Goal: Task Accomplishment & Management: Use online tool/utility

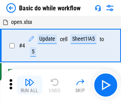
click at [29, 85] on img "button" at bounding box center [30, 82] width 10 height 10
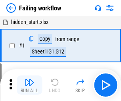
click at [29, 85] on img "button" at bounding box center [30, 82] width 10 height 10
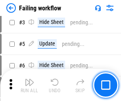
scroll to position [169, 0]
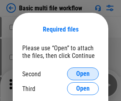
click at [83, 74] on span "Open" at bounding box center [83, 73] width 14 height 6
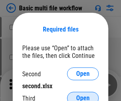
click at [83, 95] on span "Open" at bounding box center [83, 98] width 14 height 6
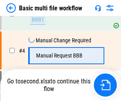
scroll to position [85, 0]
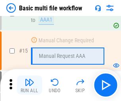
click at [29, 85] on img "button" at bounding box center [30, 82] width 10 height 10
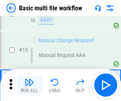
click at [29, 85] on img "button" at bounding box center [30, 82] width 10 height 10
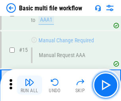
scroll to position [529, 0]
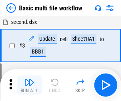
click at [29, 85] on img "button" at bounding box center [30, 82] width 10 height 10
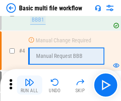
click at [29, 85] on img "button" at bounding box center [30, 82] width 10 height 10
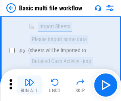
click at [29, 85] on img "button" at bounding box center [30, 82] width 10 height 10
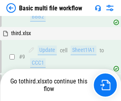
scroll to position [277, 0]
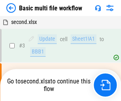
scroll to position [32, 0]
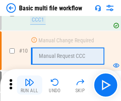
click at [29, 85] on img "button" at bounding box center [30, 82] width 10 height 10
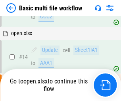
scroll to position [416, 0]
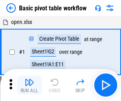
click at [29, 85] on img "button" at bounding box center [30, 82] width 10 height 10
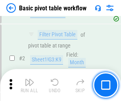
scroll to position [191, 0]
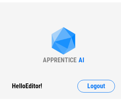
scroll to position [3, 0]
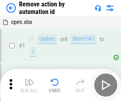
scroll to position [29, 0]
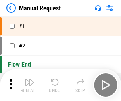
click at [29, 85] on img "button" at bounding box center [30, 82] width 10 height 10
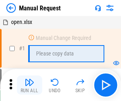
click at [29, 85] on img "button" at bounding box center [30, 82] width 10 height 10
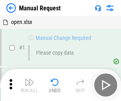
scroll to position [27, 0]
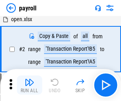
click at [29, 85] on img "button" at bounding box center [30, 82] width 10 height 10
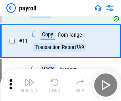
scroll to position [58, 0]
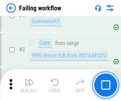
scroll to position [128, 0]
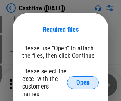
click at [83, 79] on span "Open" at bounding box center [83, 82] width 14 height 6
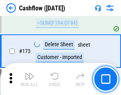
scroll to position [842, 0]
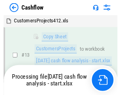
scroll to position [119, 0]
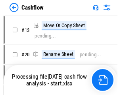
scroll to position [9, 0]
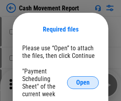
click at [83, 82] on span "Open" at bounding box center [83, 82] width 14 height 6
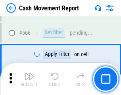
scroll to position [3646, 0]
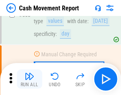
click at [29, 79] on img "button" at bounding box center [30, 76] width 10 height 10
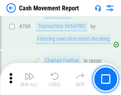
scroll to position [4421, 0]
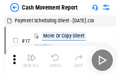
scroll to position [14, 0]
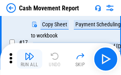
click at [29, 59] on img "button" at bounding box center [30, 56] width 10 height 10
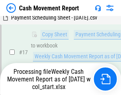
scroll to position [165, 0]
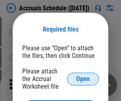
click at [83, 78] on span "Open" at bounding box center [83, 79] width 14 height 6
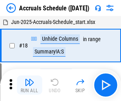
click at [29, 85] on img "button" at bounding box center [30, 82] width 10 height 10
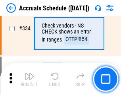
scroll to position [1645, 0]
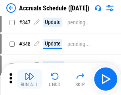
click at [29, 79] on img "button" at bounding box center [30, 76] width 10 height 10
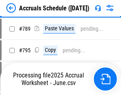
scroll to position [3342, 0]
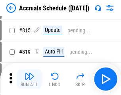
click at [29, 79] on img "button" at bounding box center [30, 76] width 10 height 10
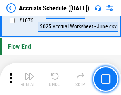
scroll to position [4765, 0]
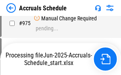
scroll to position [4475, 0]
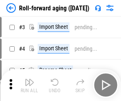
click at [29, 79] on img "button" at bounding box center [30, 82] width 10 height 10
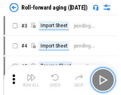
scroll to position [1, 0]
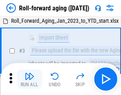
click at [29, 79] on img "button" at bounding box center [30, 76] width 10 height 10
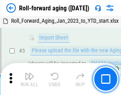
scroll to position [51, 0]
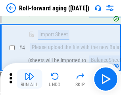
click at [29, 79] on img "button" at bounding box center [30, 76] width 10 height 10
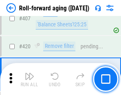
scroll to position [2759, 0]
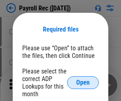
click at [83, 82] on span "Open" at bounding box center [83, 82] width 14 height 6
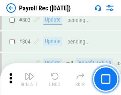
scroll to position [5055, 0]
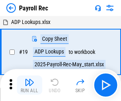
click at [29, 85] on img "button" at bounding box center [30, 82] width 10 height 10
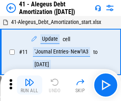
click at [29, 85] on img "button" at bounding box center [30, 82] width 10 height 10
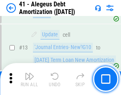
scroll to position [98, 0]
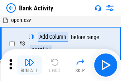
click at [29, 65] on img "button" at bounding box center [30, 62] width 10 height 10
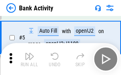
scroll to position [42, 0]
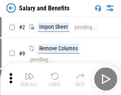
click at [29, 79] on img "button" at bounding box center [30, 76] width 10 height 10
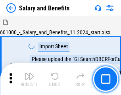
scroll to position [11, 0]
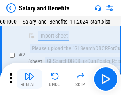
click at [29, 79] on img "button" at bounding box center [30, 76] width 10 height 10
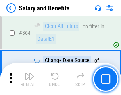
scroll to position [3747, 0]
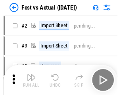
scroll to position [10, 0]
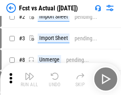
click at [29, 79] on img "button" at bounding box center [30, 76] width 10 height 10
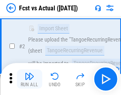
click at [29, 79] on img "button" at bounding box center [30, 76] width 10 height 10
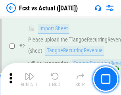
scroll to position [74, 0]
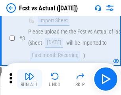
click at [29, 79] on img "button" at bounding box center [30, 76] width 10 height 10
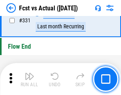
scroll to position [3808, 0]
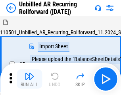
click at [29, 79] on img "button" at bounding box center [30, 76] width 10 height 10
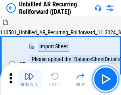
scroll to position [17, 0]
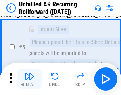
click at [29, 79] on img "button" at bounding box center [30, 76] width 10 height 10
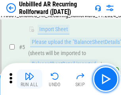
scroll to position [75, 0]
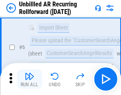
click at [29, 79] on img "button" at bounding box center [30, 76] width 10 height 10
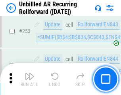
scroll to position [2702, 0]
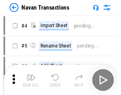
scroll to position [13, 0]
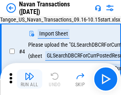
click at [29, 79] on img "button" at bounding box center [30, 76] width 10 height 10
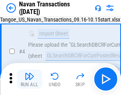
click at [29, 79] on img "button" at bounding box center [30, 76] width 10 height 10
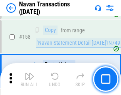
scroll to position [2579, 0]
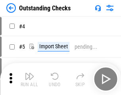
click at [29, 79] on img "button" at bounding box center [30, 76] width 10 height 10
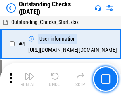
scroll to position [33, 0]
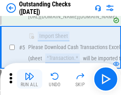
click at [29, 79] on img "button" at bounding box center [30, 76] width 10 height 10
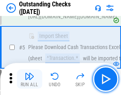
scroll to position [83, 0]
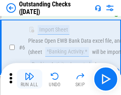
click at [29, 79] on img "button" at bounding box center [30, 76] width 10 height 10
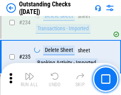
scroll to position [2416, 0]
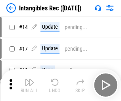
click at [29, 85] on img "button" at bounding box center [30, 82] width 10 height 10
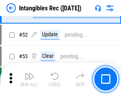
scroll to position [310, 0]
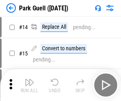
click at [29, 79] on img "button" at bounding box center [30, 82] width 10 height 10
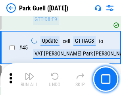
scroll to position [995, 0]
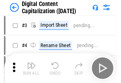
scroll to position [23, 0]
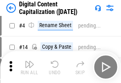
click at [29, 67] on img "button" at bounding box center [30, 64] width 10 height 10
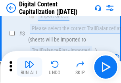
click at [29, 67] on img "button" at bounding box center [30, 64] width 10 height 10
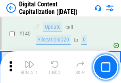
scroll to position [844, 0]
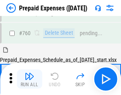
click at [29, 79] on img "button" at bounding box center [30, 76] width 10 height 10
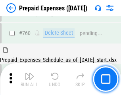
scroll to position [2205, 0]
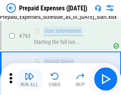
click at [29, 79] on img "button" at bounding box center [30, 76] width 10 height 10
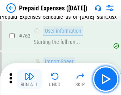
scroll to position [2252, 0]
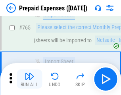
click at [29, 79] on img "button" at bounding box center [30, 76] width 10 height 10
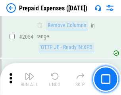
scroll to position [8316, 0]
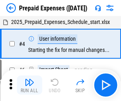
click at [29, 85] on img "button" at bounding box center [30, 82] width 10 height 10
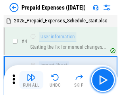
scroll to position [35, 0]
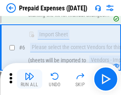
click at [29, 79] on img "button" at bounding box center [30, 76] width 10 height 10
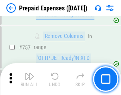
scroll to position [2835, 0]
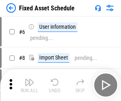
click at [29, 85] on img "button" at bounding box center [30, 82] width 10 height 10
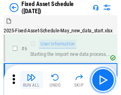
scroll to position [43, 0]
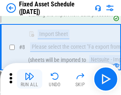
click at [29, 79] on img "button" at bounding box center [30, 76] width 10 height 10
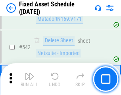
scroll to position [2836, 0]
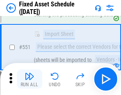
click at [29, 79] on img "button" at bounding box center [30, 76] width 10 height 10
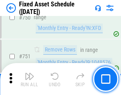
scroll to position [3879, 0]
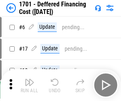
click at [29, 85] on img "button" at bounding box center [30, 82] width 10 height 10
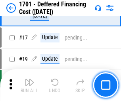
scroll to position [95, 0]
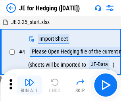
click at [29, 79] on img "button" at bounding box center [30, 82] width 10 height 10
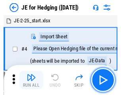
scroll to position [1, 0]
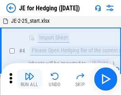
click at [29, 79] on img "button" at bounding box center [30, 76] width 10 height 10
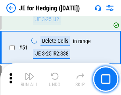
scroll to position [515, 0]
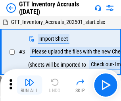
click at [29, 79] on img "button" at bounding box center [30, 82] width 10 height 10
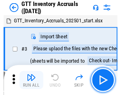
scroll to position [1, 0]
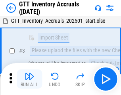
click at [29, 79] on img "button" at bounding box center [30, 76] width 10 height 10
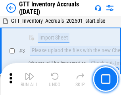
scroll to position [51, 0]
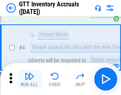
click at [29, 79] on img "button" at bounding box center [30, 76] width 10 height 10
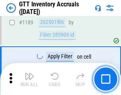
scroll to position [6497, 0]
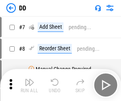
click at [29, 85] on img "button" at bounding box center [30, 82] width 10 height 10
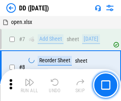
scroll to position [77, 0]
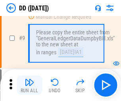
click at [29, 85] on img "button" at bounding box center [30, 82] width 10 height 10
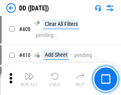
scroll to position [3560, 0]
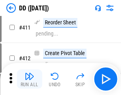
click at [29, 79] on img "button" at bounding box center [30, 76] width 10 height 10
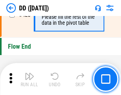
scroll to position [3808, 0]
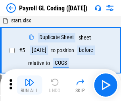
click at [29, 85] on img "button" at bounding box center [30, 82] width 10 height 10
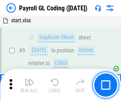
scroll to position [95, 0]
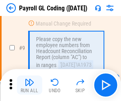
click at [29, 85] on img "button" at bounding box center [30, 82] width 10 height 10
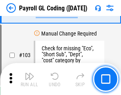
scroll to position [1867, 0]
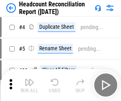
click at [29, 85] on img "button" at bounding box center [30, 82] width 10 height 10
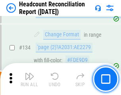
scroll to position [956, 0]
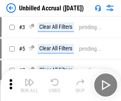
click at [29, 85] on img "button" at bounding box center [30, 82] width 10 height 10
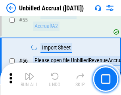
scroll to position [831, 0]
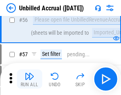
click at [29, 79] on img "button" at bounding box center [30, 76] width 10 height 10
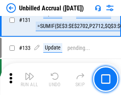
scroll to position [2370, 0]
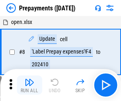
click at [29, 85] on img "button" at bounding box center [30, 82] width 10 height 10
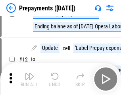
scroll to position [50, 0]
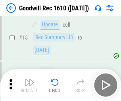
scroll to position [136, 0]
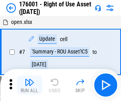
click at [29, 85] on img "button" at bounding box center [30, 82] width 10 height 10
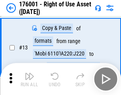
scroll to position [51, 0]
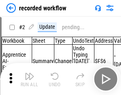
click at [29, 79] on img "button" at bounding box center [30, 76] width 10 height 10
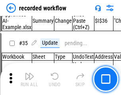
scroll to position [2487, 0]
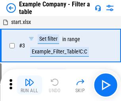
click at [29, 85] on img "button" at bounding box center [30, 82] width 10 height 10
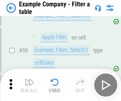
scroll to position [728, 0]
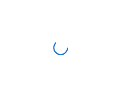
scroll to position [12, 0]
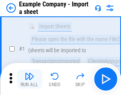
click at [29, 79] on img "button" at bounding box center [30, 76] width 10 height 10
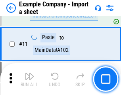
scroll to position [176, 0]
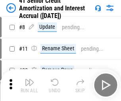
click at [29, 79] on img "button" at bounding box center [30, 82] width 10 height 10
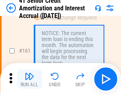
click at [29, 79] on img "button" at bounding box center [30, 76] width 10 height 10
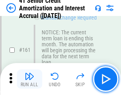
scroll to position [851, 0]
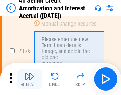
click at [29, 79] on img "button" at bounding box center [30, 76] width 10 height 10
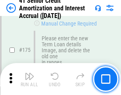
scroll to position [932, 0]
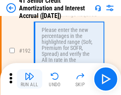
click at [29, 79] on img "button" at bounding box center [30, 76] width 10 height 10
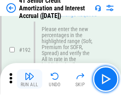
scroll to position [1015, 0]
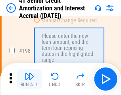
click at [29, 79] on img "button" at bounding box center [30, 76] width 10 height 10
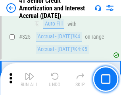
scroll to position [2032, 0]
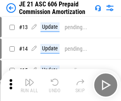
click at [29, 79] on img "button" at bounding box center [30, 82] width 10 height 10
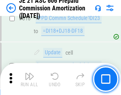
scroll to position [1485, 0]
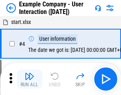
click at [29, 79] on img "button" at bounding box center [30, 76] width 10 height 10
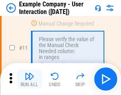
click at [29, 79] on img "button" at bounding box center [30, 76] width 10 height 10
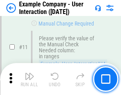
scroll to position [172, 0]
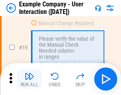
click at [29, 79] on img "button" at bounding box center [30, 76] width 10 height 10
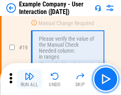
click at [29, 79] on img "button" at bounding box center [30, 76] width 10 height 10
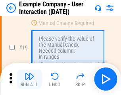
click at [29, 79] on img "button" at bounding box center [30, 76] width 10 height 10
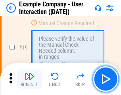
click at [29, 79] on img "button" at bounding box center [30, 76] width 10 height 10
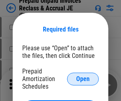
click at [83, 78] on span "Open" at bounding box center [83, 79] width 14 height 6
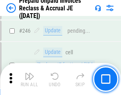
scroll to position [1074, 0]
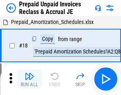
click at [29, 79] on img "button" at bounding box center [30, 76] width 10 height 10
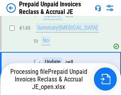
scroll to position [652, 0]
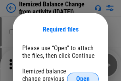
click at [83, 76] on span "Open" at bounding box center [83, 79] width 14 height 6
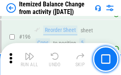
scroll to position [1531, 0]
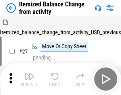
scroll to position [12, 0]
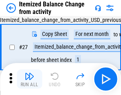
click at [29, 79] on img "button" at bounding box center [30, 76] width 10 height 10
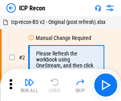
scroll to position [4, 0]
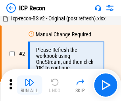
click at [29, 85] on img "button" at bounding box center [30, 82] width 10 height 10
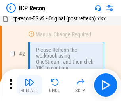
click at [29, 85] on img "button" at bounding box center [30, 82] width 10 height 10
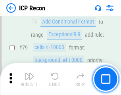
scroll to position [780, 0]
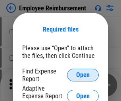
click at [83, 75] on span "Open" at bounding box center [83, 75] width 14 height 6
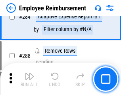
scroll to position [2163, 0]
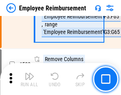
click at [29, 79] on img "button" at bounding box center [30, 76] width 10 height 10
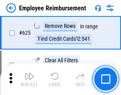
scroll to position [4763, 0]
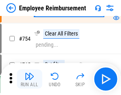
click at [29, 79] on img "button" at bounding box center [30, 76] width 10 height 10
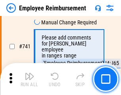
scroll to position [5582, 0]
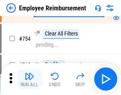
click at [29, 79] on img "button" at bounding box center [30, 76] width 10 height 10
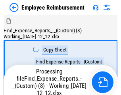
scroll to position [27, 0]
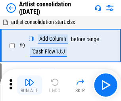
click at [29, 85] on img "button" at bounding box center [30, 82] width 10 height 10
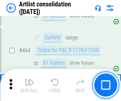
scroll to position [3484, 0]
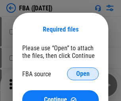
click at [83, 74] on span "Open" at bounding box center [83, 73] width 14 height 6
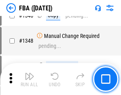
scroll to position [8417, 0]
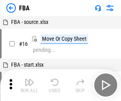
scroll to position [8, 0]
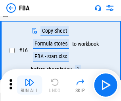
click at [29, 85] on img "button" at bounding box center [30, 82] width 10 height 10
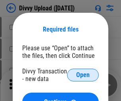
click at [83, 75] on span "Open" at bounding box center [83, 75] width 14 height 6
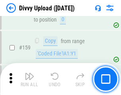
scroll to position [824, 0]
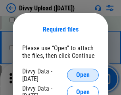
click at [83, 75] on span "Open" at bounding box center [83, 75] width 14 height 6
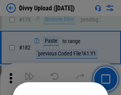
scroll to position [893, 0]
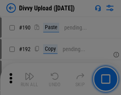
scroll to position [1004, 0]
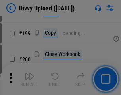
scroll to position [1157, 0]
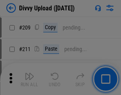
scroll to position [1351, 0]
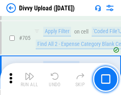
scroll to position [5442, 0]
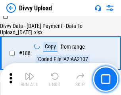
scroll to position [936, 0]
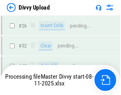
scroll to position [824, 0]
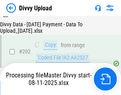
scroll to position [1287, 0]
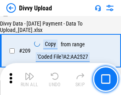
scroll to position [1463, 0]
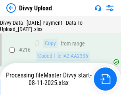
scroll to position [1638, 0]
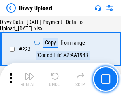
scroll to position [1814, 0]
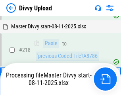
scroll to position [1679, 0]
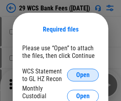
click at [83, 75] on span "Open" at bounding box center [83, 75] width 14 height 6
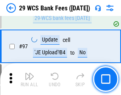
scroll to position [775, 0]
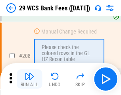
click at [29, 79] on img "button" at bounding box center [30, 76] width 10 height 10
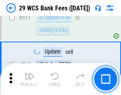
scroll to position [4003, 0]
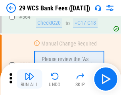
click at [29, 79] on img "button" at bounding box center [30, 76] width 10 height 10
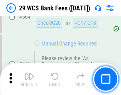
scroll to position [4303, 0]
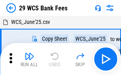
scroll to position [14, 0]
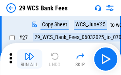
click at [29, 59] on img "button" at bounding box center [30, 56] width 10 height 10
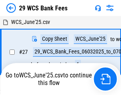
scroll to position [4, 0]
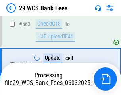
scroll to position [4247, 0]
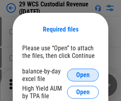
click at [83, 75] on span "Open" at bounding box center [83, 75] width 14 height 6
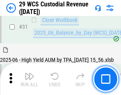
scroll to position [409, 0]
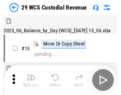
scroll to position [19, 0]
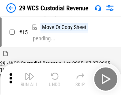
click at [29, 79] on img "button" at bounding box center [30, 76] width 10 height 10
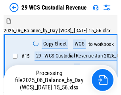
scroll to position [19, 0]
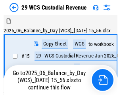
scroll to position [15, 0]
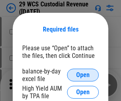
click at [83, 75] on span "Open" at bounding box center [83, 75] width 14 height 6
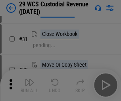
scroll to position [171, 0]
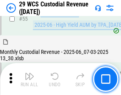
scroll to position [596, 0]
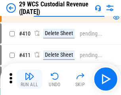
click at [29, 79] on img "button" at bounding box center [30, 76] width 10 height 10
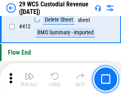
scroll to position [3800, 0]
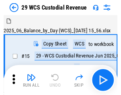
scroll to position [19, 0]
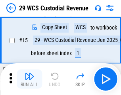
click at [29, 79] on img "button" at bounding box center [30, 76] width 10 height 10
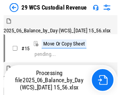
scroll to position [19, 0]
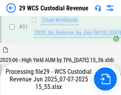
scroll to position [409, 0]
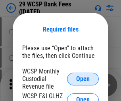
click at [83, 78] on span "Open" at bounding box center [83, 79] width 14 height 6
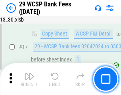
scroll to position [101, 0]
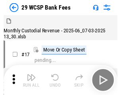
scroll to position [19, 0]
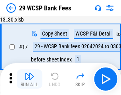
click at [29, 79] on img "button" at bounding box center [30, 76] width 10 height 10
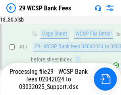
scroll to position [295, 0]
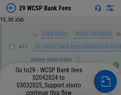
scroll to position [101, 0]
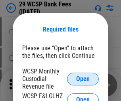
click at [83, 78] on span "Open" at bounding box center [83, 79] width 14 height 6
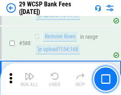
scroll to position [3132, 0]
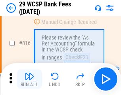
click at [29, 79] on img "button" at bounding box center [30, 76] width 10 height 10
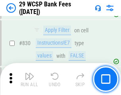
scroll to position [5048, 0]
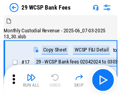
scroll to position [19, 0]
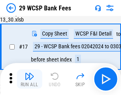
click at [29, 79] on img "button" at bounding box center [30, 76] width 10 height 10
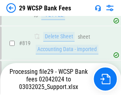
scroll to position [4892, 0]
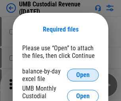
click at [83, 75] on span "Open" at bounding box center [83, 75] width 14 height 6
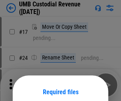
scroll to position [62, 0]
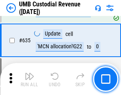
scroll to position [4164, 0]
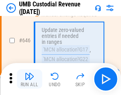
click at [29, 79] on img "button" at bounding box center [30, 76] width 10 height 10
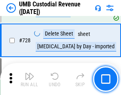
scroll to position [4908, 0]
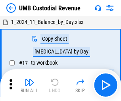
scroll to position [6, 0]
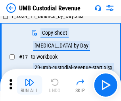
click at [29, 85] on img "button" at bounding box center [30, 82] width 10 height 10
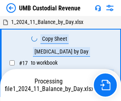
scroll to position [6, 0]
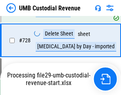
scroll to position [4890, 0]
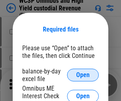
click at [83, 75] on span "Open" at bounding box center [83, 75] width 14 height 6
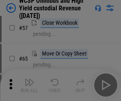
scroll to position [347, 0]
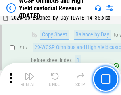
scroll to position [125, 0]
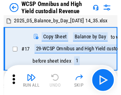
scroll to position [4, 0]
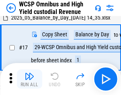
click at [29, 79] on img "button" at bounding box center [30, 76] width 10 height 10
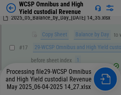
scroll to position [133, 0]
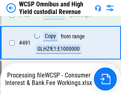
scroll to position [3751, 0]
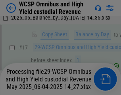
scroll to position [133, 0]
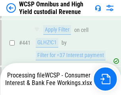
scroll to position [3666, 0]
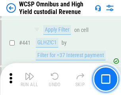
scroll to position [3751, 0]
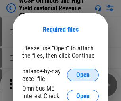
click at [83, 75] on span "Open" at bounding box center [83, 75] width 14 height 6
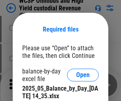
scroll to position [347, 0]
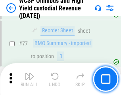
scroll to position [816, 0]
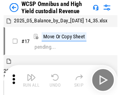
scroll to position [4, 0]
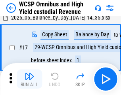
click at [29, 79] on img "button" at bounding box center [30, 76] width 10 height 10
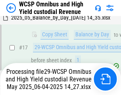
scroll to position [165, 0]
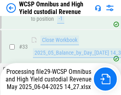
scroll to position [394, 0]
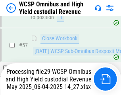
scroll to position [776, 0]
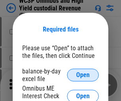
click at [83, 75] on span "Open" at bounding box center [83, 75] width 14 height 6
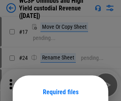
scroll to position [62, 0]
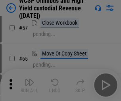
scroll to position [347, 0]
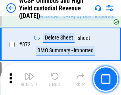
scroll to position [6733, 0]
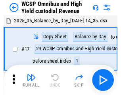
scroll to position [4, 0]
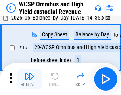
click at [29, 79] on img "button" at bounding box center [30, 76] width 10 height 10
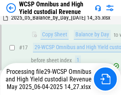
scroll to position [165, 0]
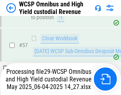
scroll to position [816, 0]
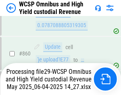
scroll to position [6715, 0]
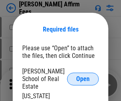
click at [83, 76] on span "Open" at bounding box center [83, 79] width 14 height 6
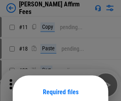
scroll to position [62, 0]
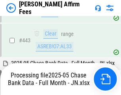
scroll to position [2077, 0]
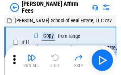
scroll to position [8, 0]
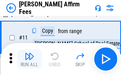
click at [29, 59] on img "button" at bounding box center [30, 56] width 10 height 10
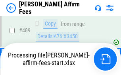
scroll to position [2087, 0]
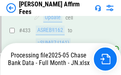
scroll to position [2087, 0]
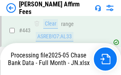
scroll to position [2087, 0]
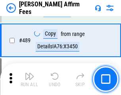
scroll to position [2077, 0]
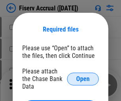
click at [83, 76] on span "Open" at bounding box center [83, 79] width 14 height 6
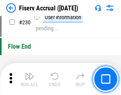
scroll to position [2521, 0]
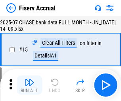
click at [29, 85] on img "button" at bounding box center [30, 82] width 10 height 10
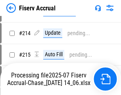
scroll to position [2369, 0]
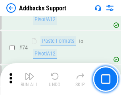
scroll to position [579, 0]
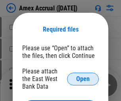
click at [83, 78] on span "Open" at bounding box center [83, 79] width 14 height 6
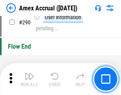
scroll to position [2478, 0]
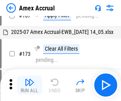
click at [29, 85] on img "button" at bounding box center [30, 82] width 10 height 10
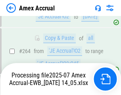
scroll to position [2272, 0]
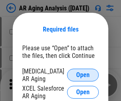
click at [83, 74] on span "Open" at bounding box center [83, 75] width 14 height 6
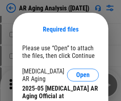
scroll to position [239, 0]
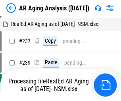
scroll to position [8, 0]
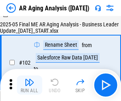
click at [29, 85] on img "button" at bounding box center [30, 82] width 10 height 10
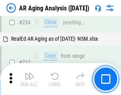
scroll to position [1233, 0]
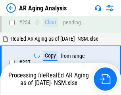
scroll to position [1257, 0]
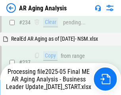
scroll to position [1224, 0]
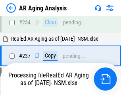
scroll to position [1224, 0]
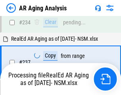
scroll to position [1257, 0]
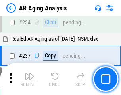
scroll to position [1224, 0]
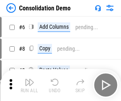
click at [29, 85] on img "button" at bounding box center [30, 82] width 10 height 10
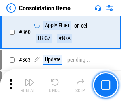
scroll to position [2667, 0]
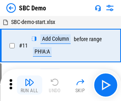
click at [29, 85] on img "button" at bounding box center [30, 82] width 10 height 10
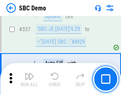
scroll to position [2093, 0]
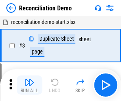
click at [29, 85] on img "button" at bounding box center [30, 82] width 10 height 10
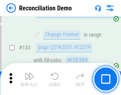
scroll to position [945, 0]
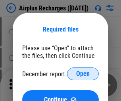
click at [83, 74] on span "Open" at bounding box center [83, 73] width 14 height 6
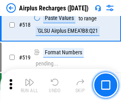
scroll to position [3424, 0]
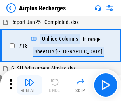
click at [29, 85] on img "button" at bounding box center [30, 82] width 10 height 10
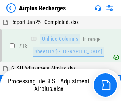
scroll to position [35, 0]
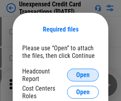
click at [83, 75] on span "Open" at bounding box center [83, 75] width 14 height 6
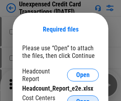
click at [83, 98] on span "Open" at bounding box center [83, 101] width 14 height 6
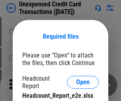
scroll to position [7, 0]
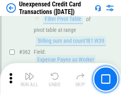
scroll to position [2046, 0]
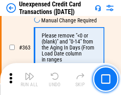
click at [29, 79] on img "button" at bounding box center [30, 76] width 10 height 10
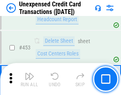
scroll to position [2713, 0]
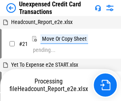
scroll to position [12, 0]
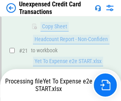
scroll to position [129, 0]
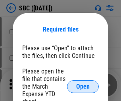
click at [83, 86] on span "Open" at bounding box center [83, 86] width 14 height 6
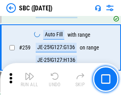
scroll to position [1555, 0]
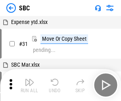
scroll to position [8, 0]
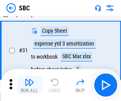
click at [29, 85] on img "button" at bounding box center [30, 82] width 10 height 10
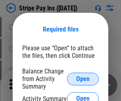
click at [83, 78] on span "Open" at bounding box center [83, 79] width 14 height 6
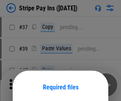
scroll to position [58, 0]
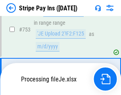
scroll to position [4125, 0]
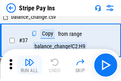
click at [29, 65] on img "button" at bounding box center [30, 62] width 10 height 10
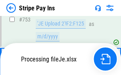
scroll to position [4107, 0]
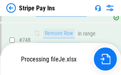
scroll to position [4107, 0]
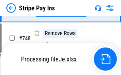
scroll to position [4107, 0]
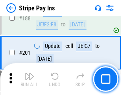
scroll to position [1133, 0]
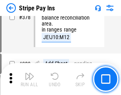
click at [29, 79] on img "button" at bounding box center [30, 76] width 10 height 10
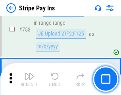
scroll to position [4097, 0]
